Goal: Information Seeking & Learning: Learn about a topic

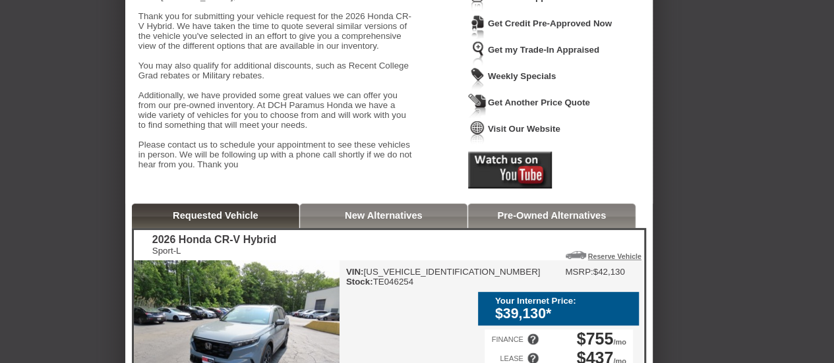
scroll to position [26, 0]
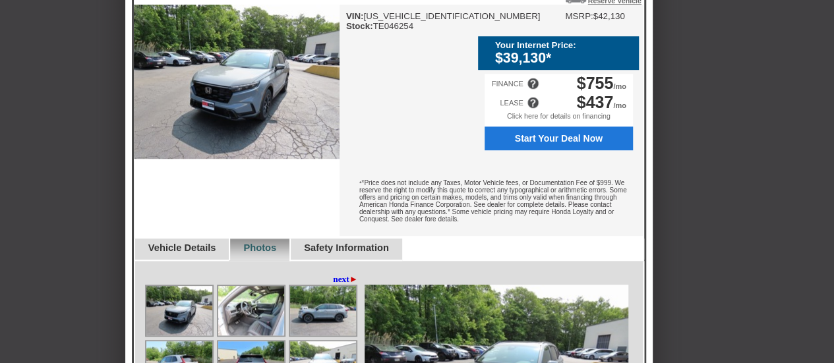
scroll to position [394, 0]
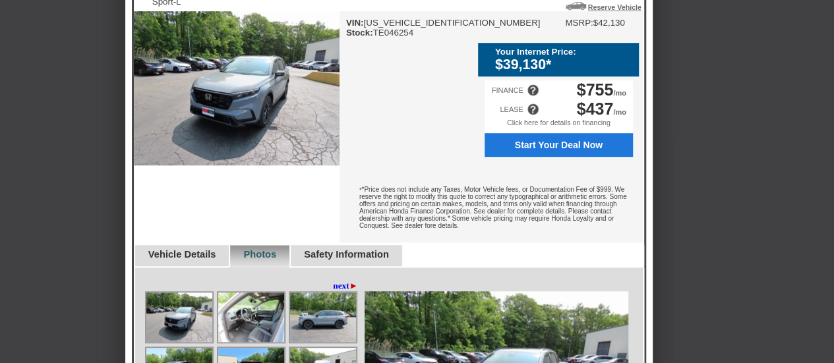
click at [187, 260] on link "Vehicle Details" at bounding box center [182, 254] width 68 height 11
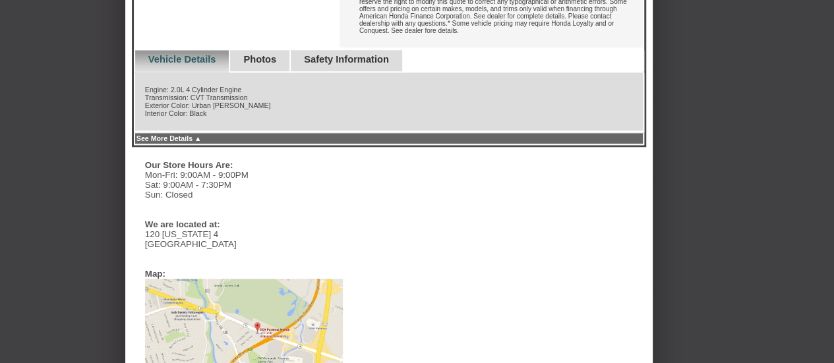
scroll to position [588, 0]
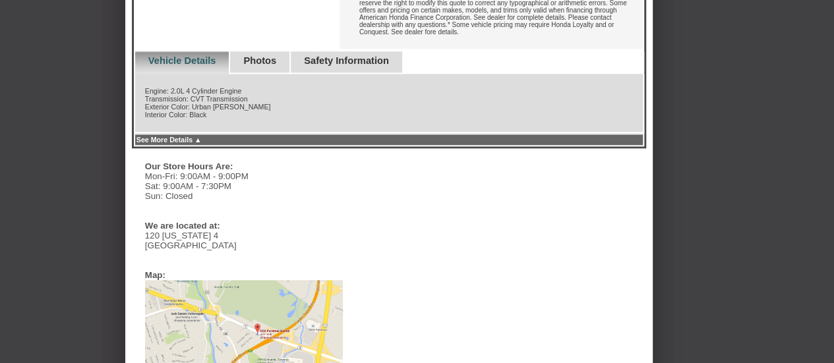
click at [356, 66] on link "Safety Information" at bounding box center [346, 60] width 85 height 11
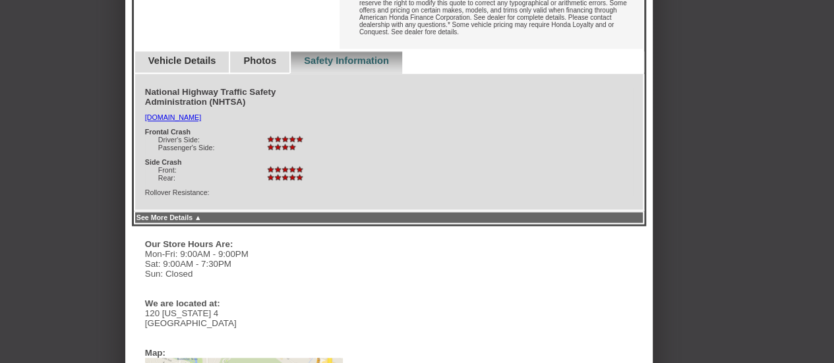
click at [185, 66] on link "Vehicle Details" at bounding box center [182, 60] width 68 height 11
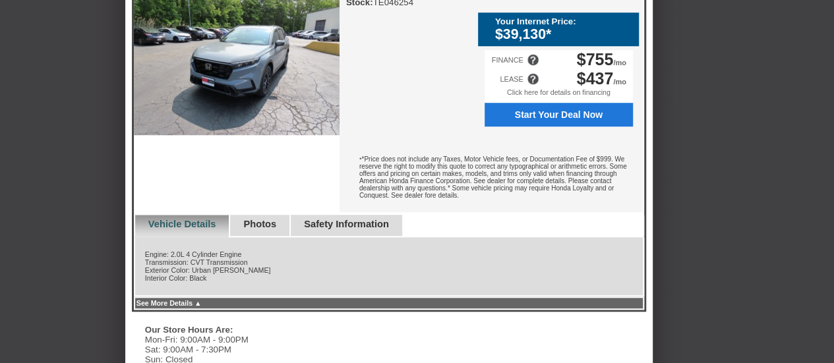
scroll to position [424, 0]
click at [276, 229] on link "Photos" at bounding box center [259, 224] width 33 height 11
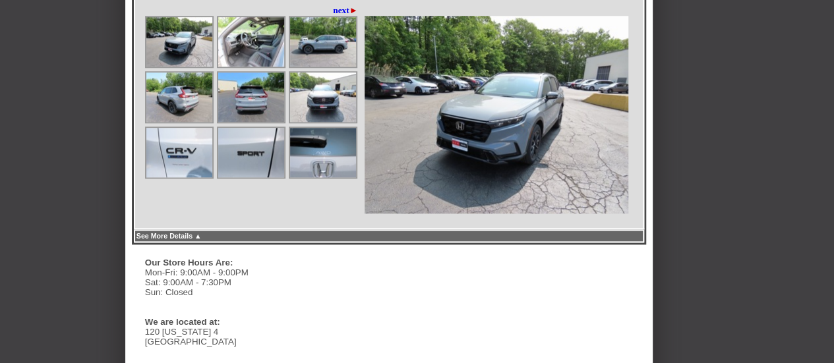
scroll to position [672, 0]
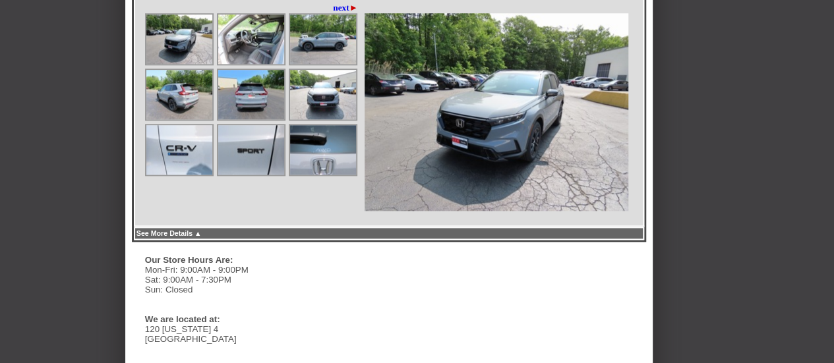
click at [314, 106] on img at bounding box center [323, 94] width 66 height 49
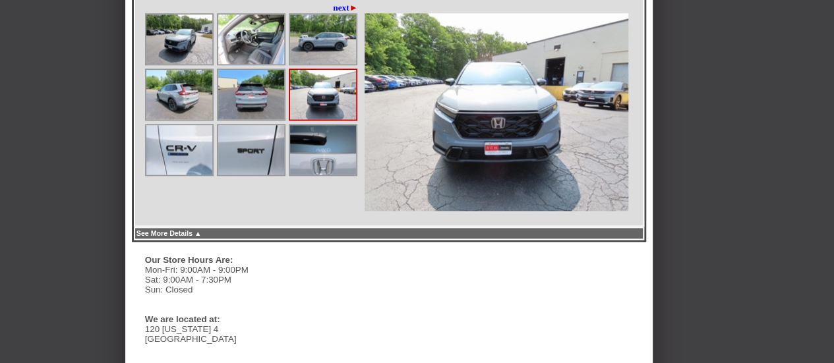
click at [326, 175] on img at bounding box center [323, 149] width 66 height 49
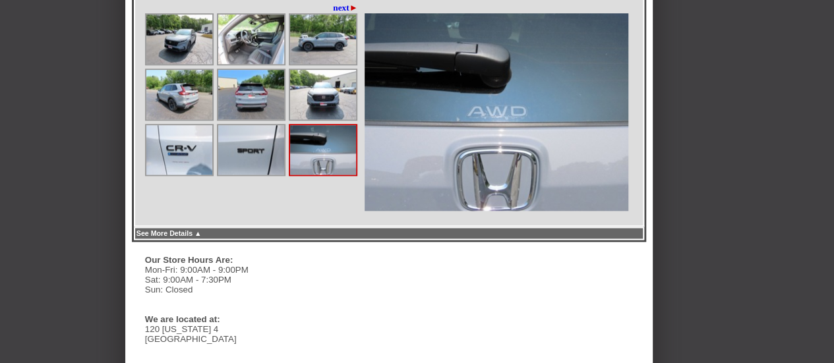
click at [246, 175] on img at bounding box center [251, 149] width 66 height 49
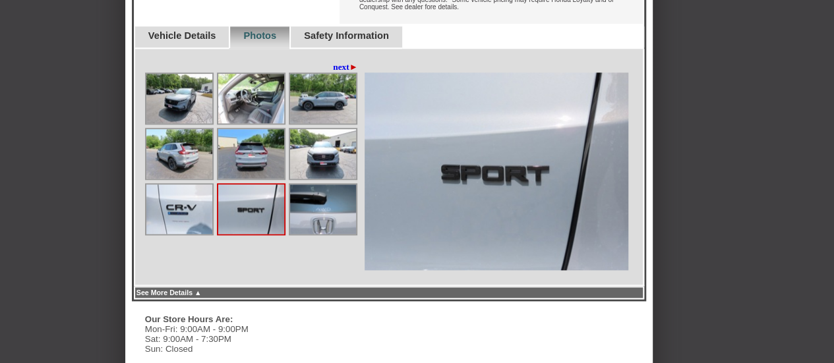
scroll to position [612, 0]
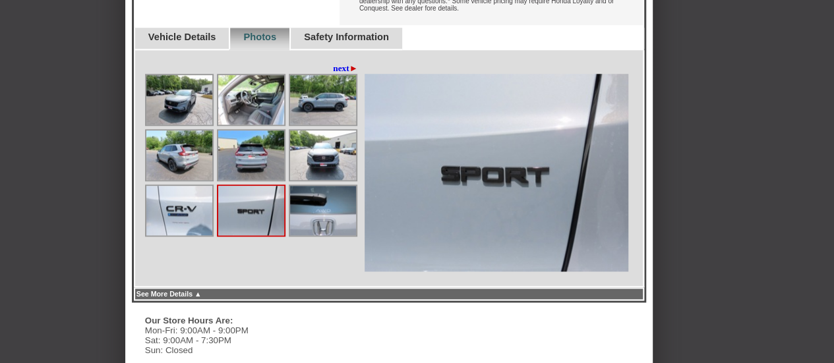
click at [336, 74] on link "next ►" at bounding box center [345, 68] width 25 height 11
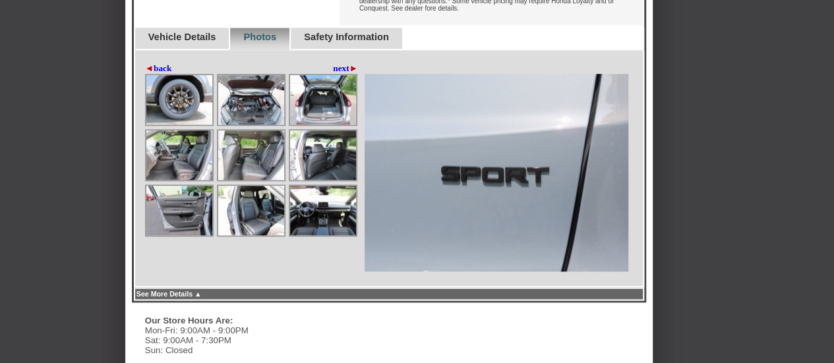
click at [327, 125] on img at bounding box center [323, 99] width 66 height 49
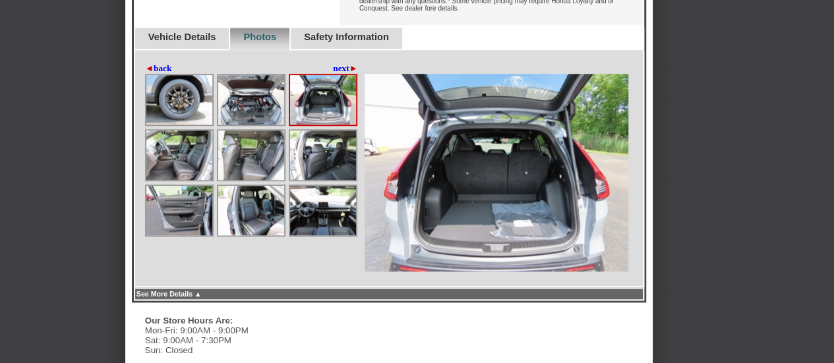
click at [316, 181] on div at bounding box center [323, 155] width 69 height 52
click at [250, 180] on img at bounding box center [251, 154] width 66 height 49
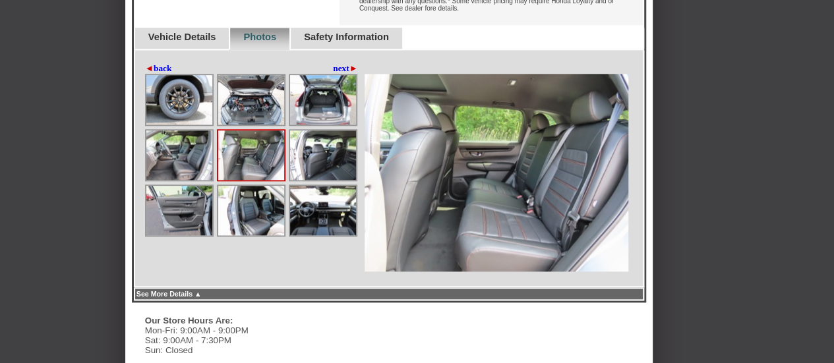
click at [174, 235] on img at bounding box center [179, 210] width 66 height 49
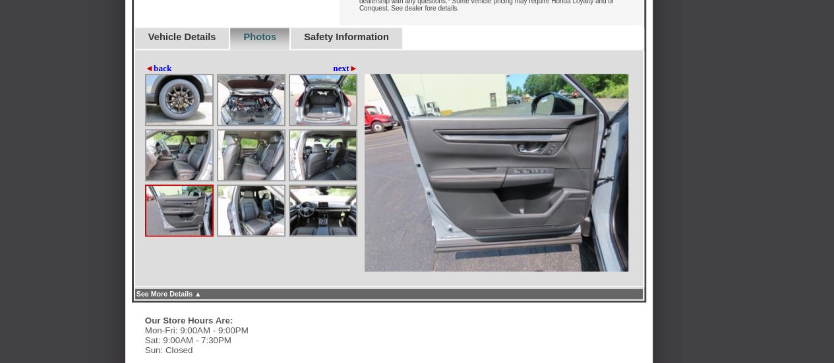
click at [222, 233] on img at bounding box center [251, 210] width 66 height 49
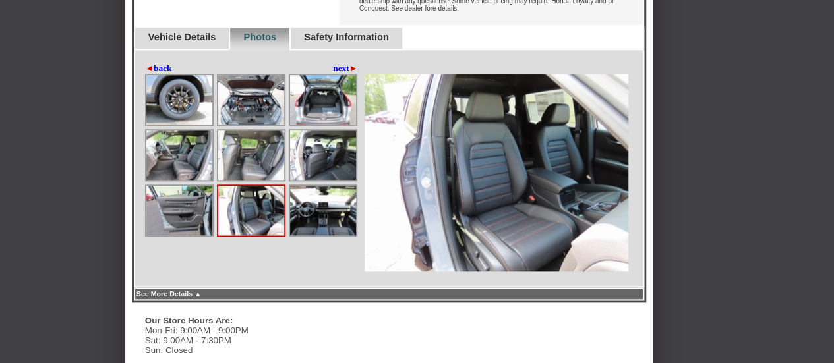
click at [343, 235] on img at bounding box center [323, 210] width 66 height 49
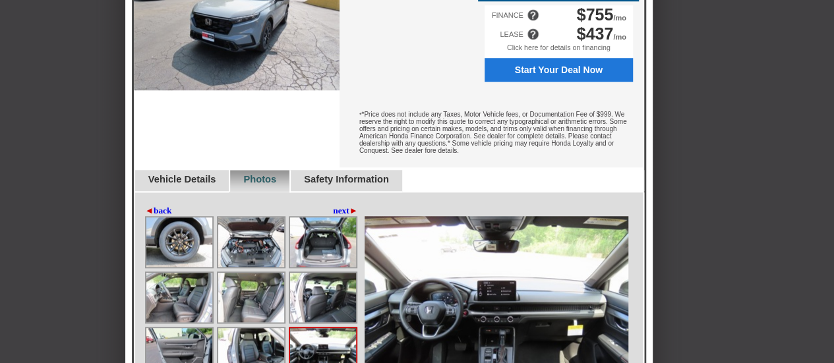
scroll to position [467, 0]
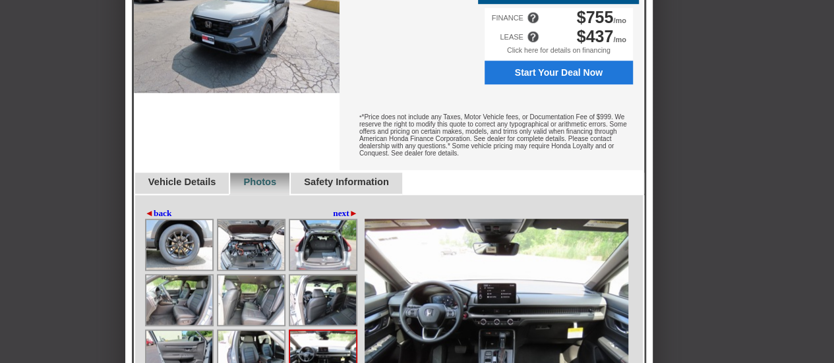
click at [190, 187] on link "Vehicle Details" at bounding box center [182, 182] width 68 height 11
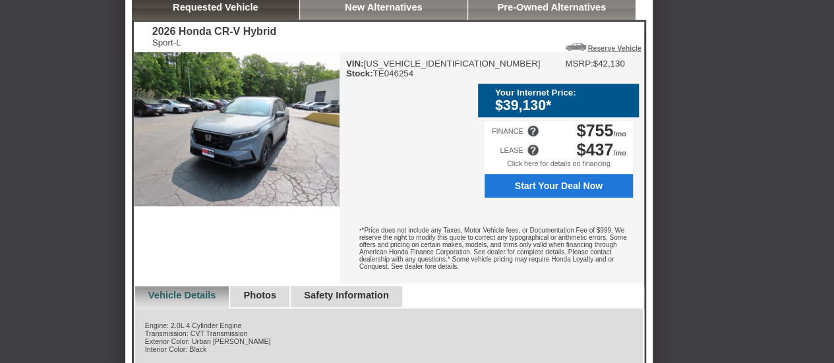
scroll to position [353, 0]
